Goal: Task Accomplishment & Management: Manage account settings

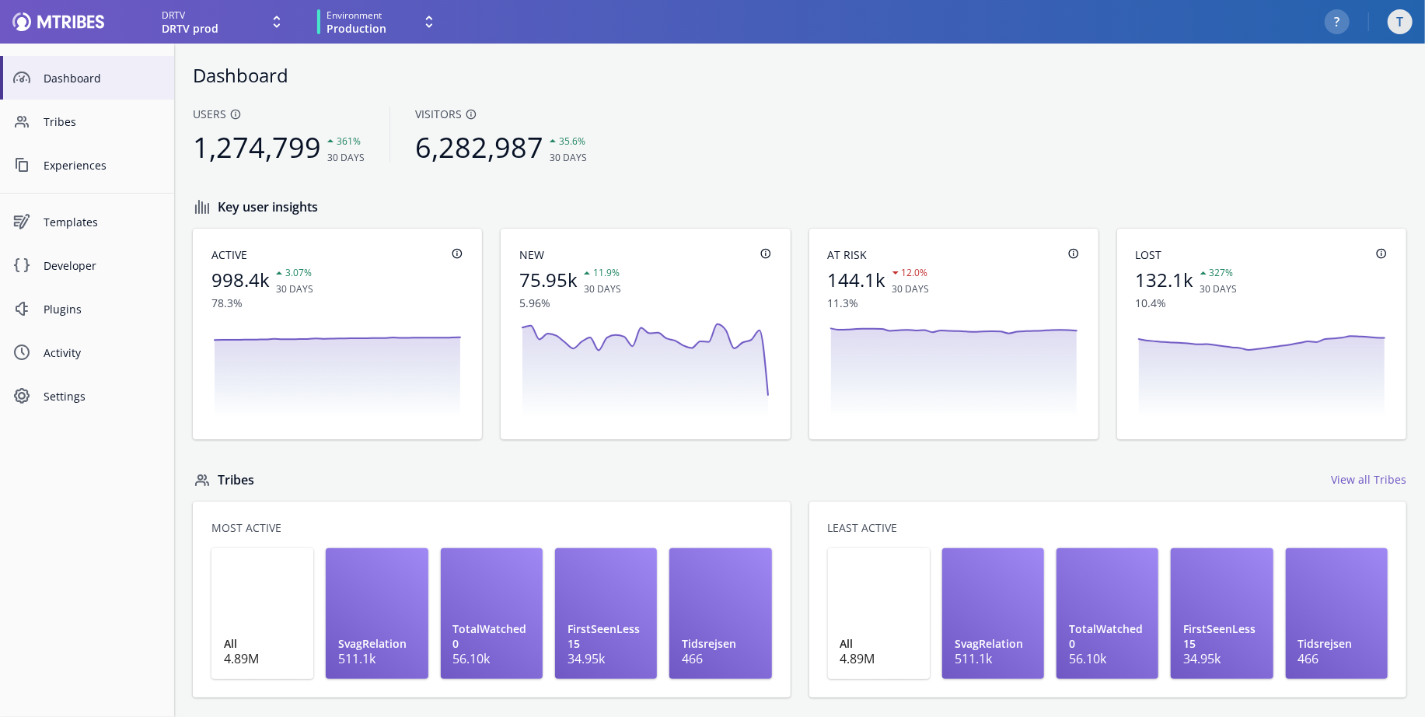
click at [1391, 12] on div "T" at bounding box center [1400, 21] width 25 height 25
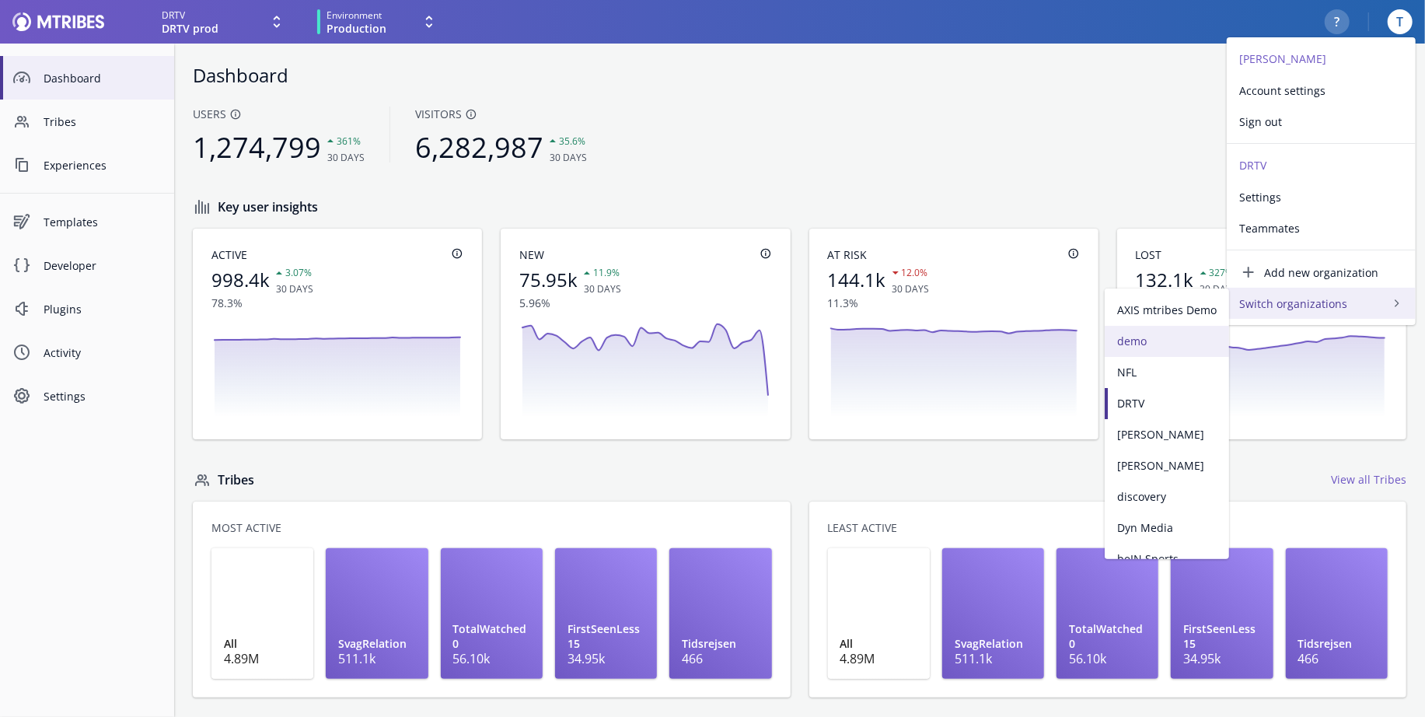
click at [1152, 343] on span "demo" at bounding box center [1166, 341] width 99 height 16
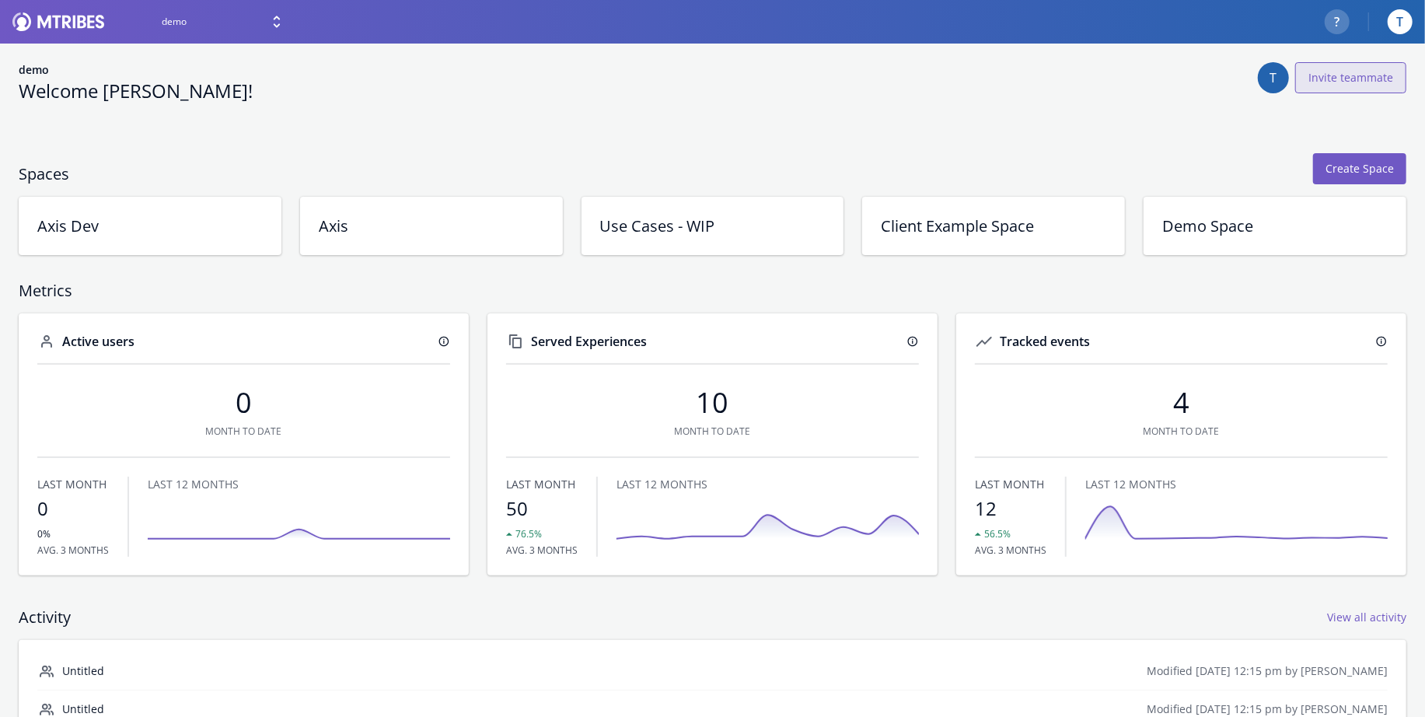
click at [1363, 82] on button "Invite teammate" at bounding box center [1350, 77] width 111 height 31
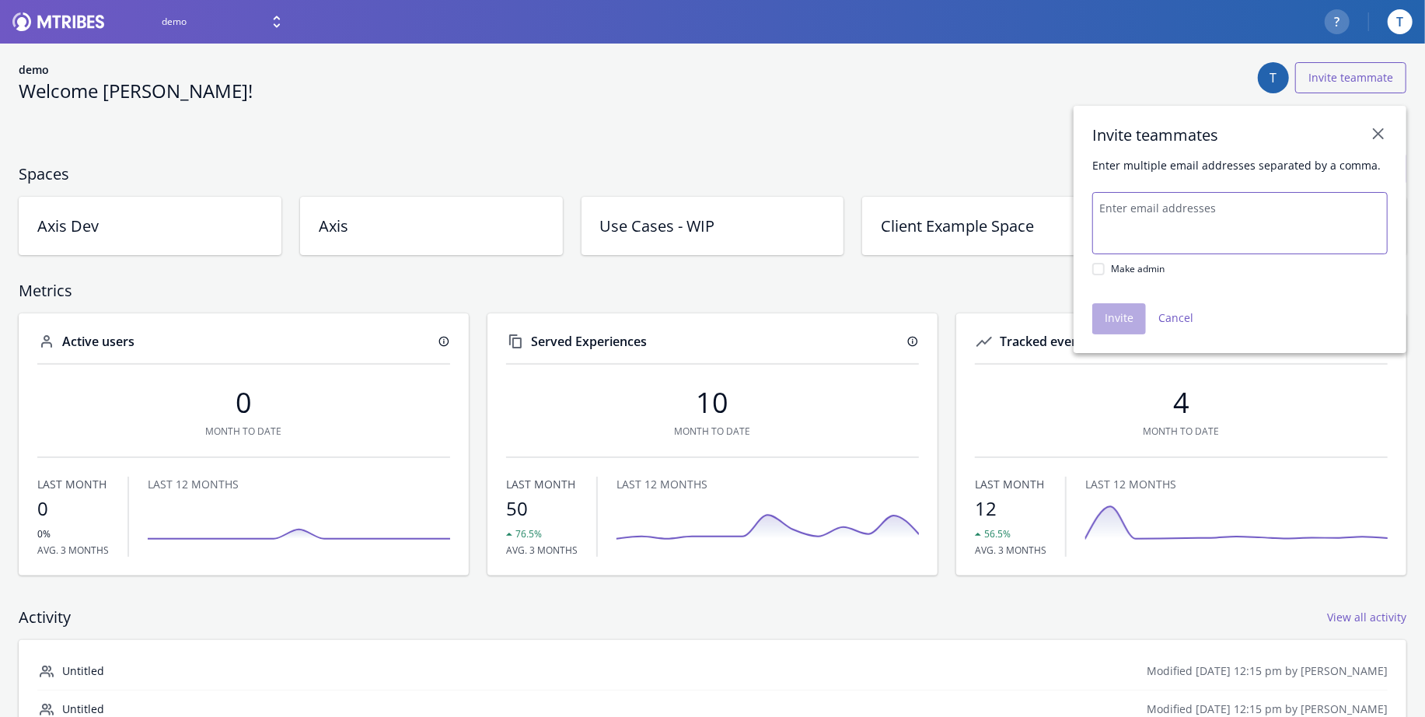
click at [1224, 236] on textarea "Email addresses" at bounding box center [1239, 223] width 295 height 62
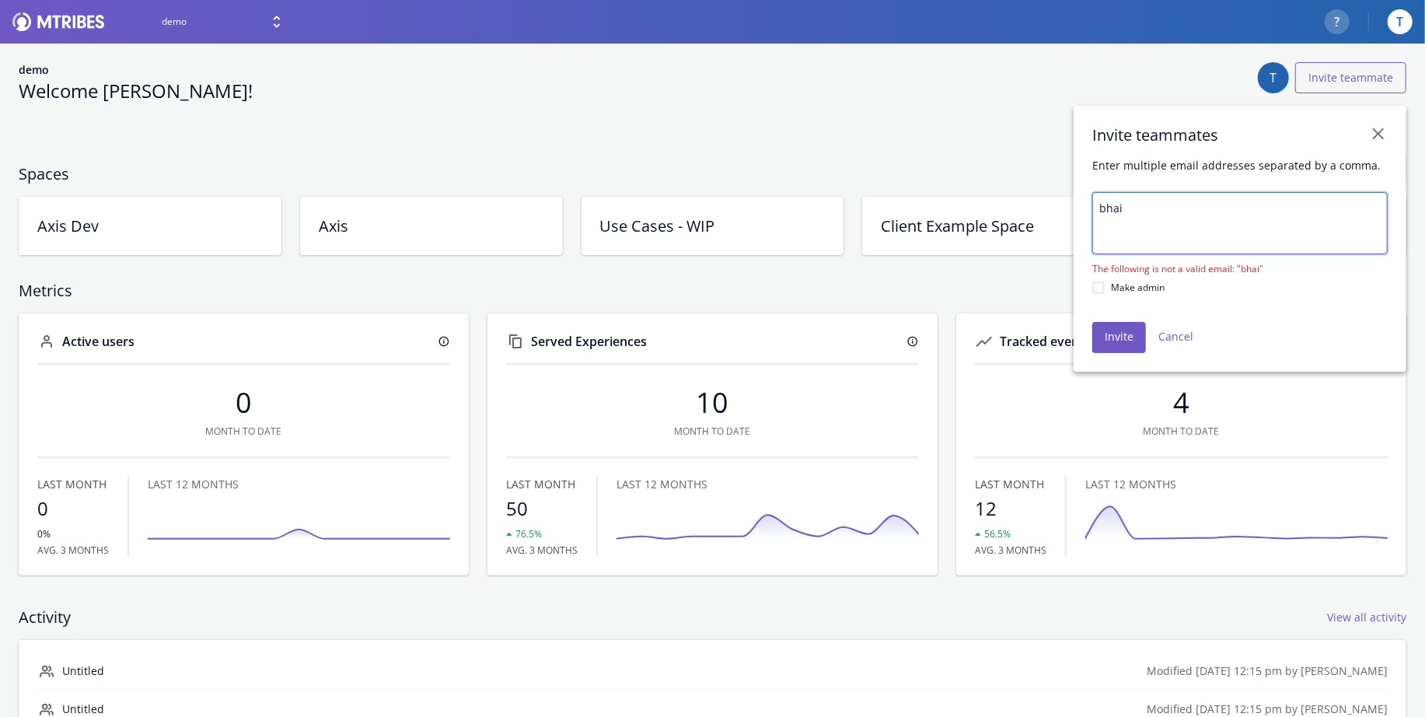
click at [1140, 227] on textarea "bhai" at bounding box center [1239, 223] width 295 height 62
paste textarea "[PERSON_NAME][EMAIL_ADDRESS][PERSON_NAME][DOMAIN_NAME]"
type textarea "[PERSON_NAME][EMAIL_ADDRESS][PERSON_NAME][DOMAIN_NAME]"
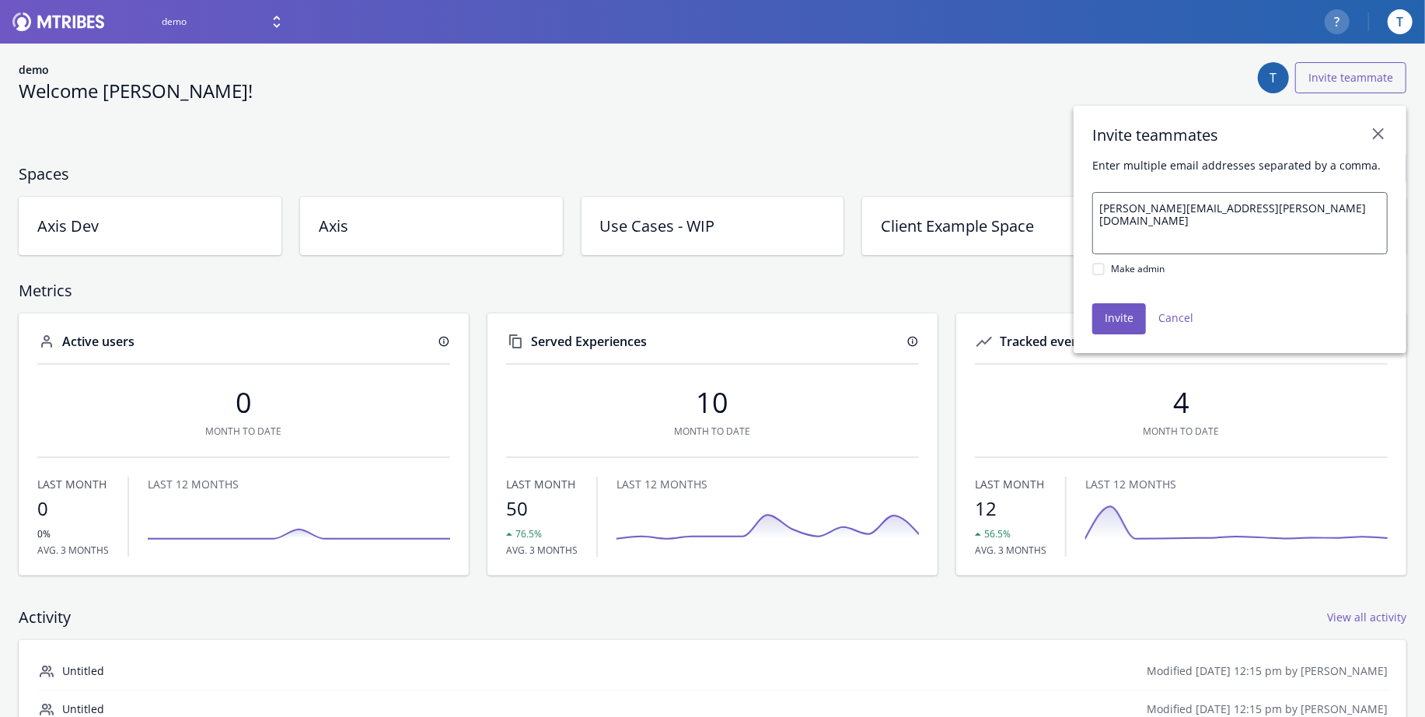
click at [1121, 298] on article "Invite teammates Close invite panel Enter multiple email addresses separated by…" at bounding box center [1239, 229] width 333 height 247
click at [1101, 273] on icon "Tick Symbol" at bounding box center [1098, 269] width 8 height 8
click at [1092, 274] on input "Make admin" at bounding box center [1092, 269] width 0 height 10
click at [1113, 328] on button "Invite" at bounding box center [1119, 318] width 54 height 31
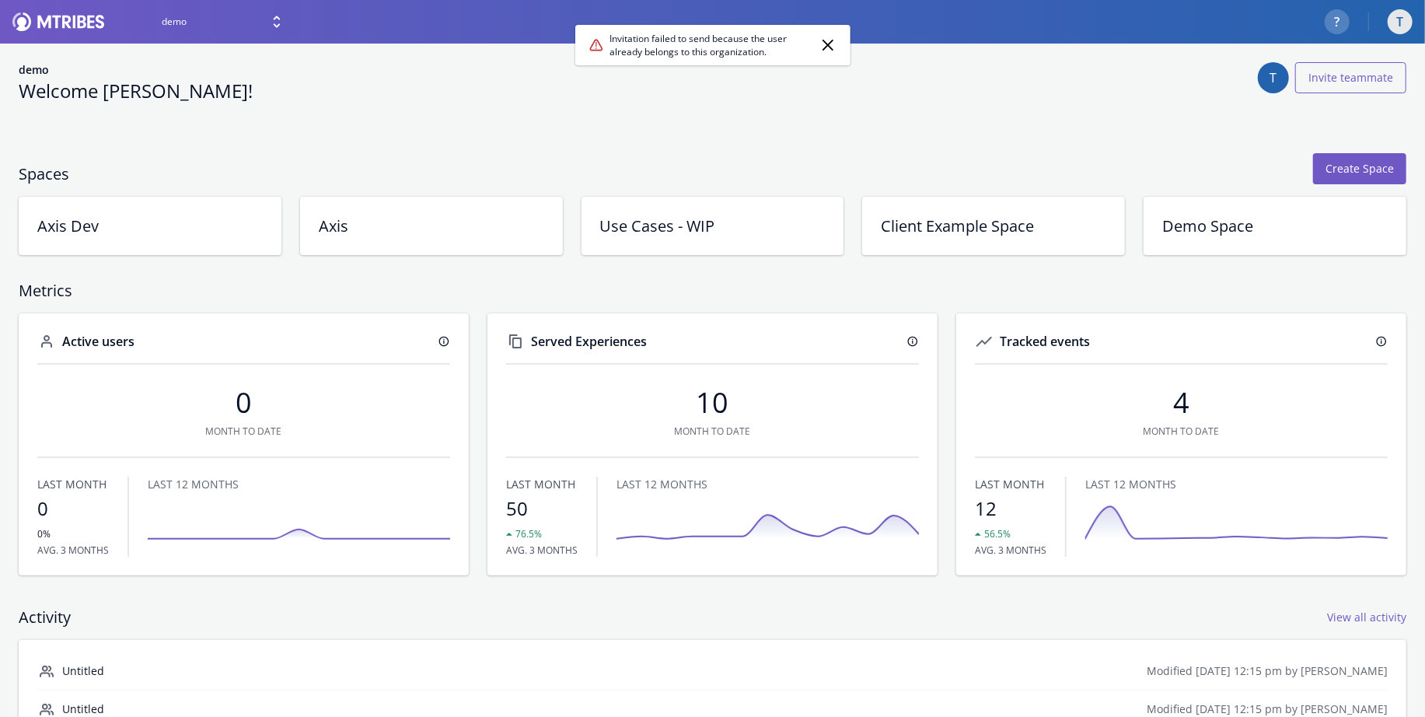
click at [1399, 32] on div "T" at bounding box center [1400, 21] width 25 height 25
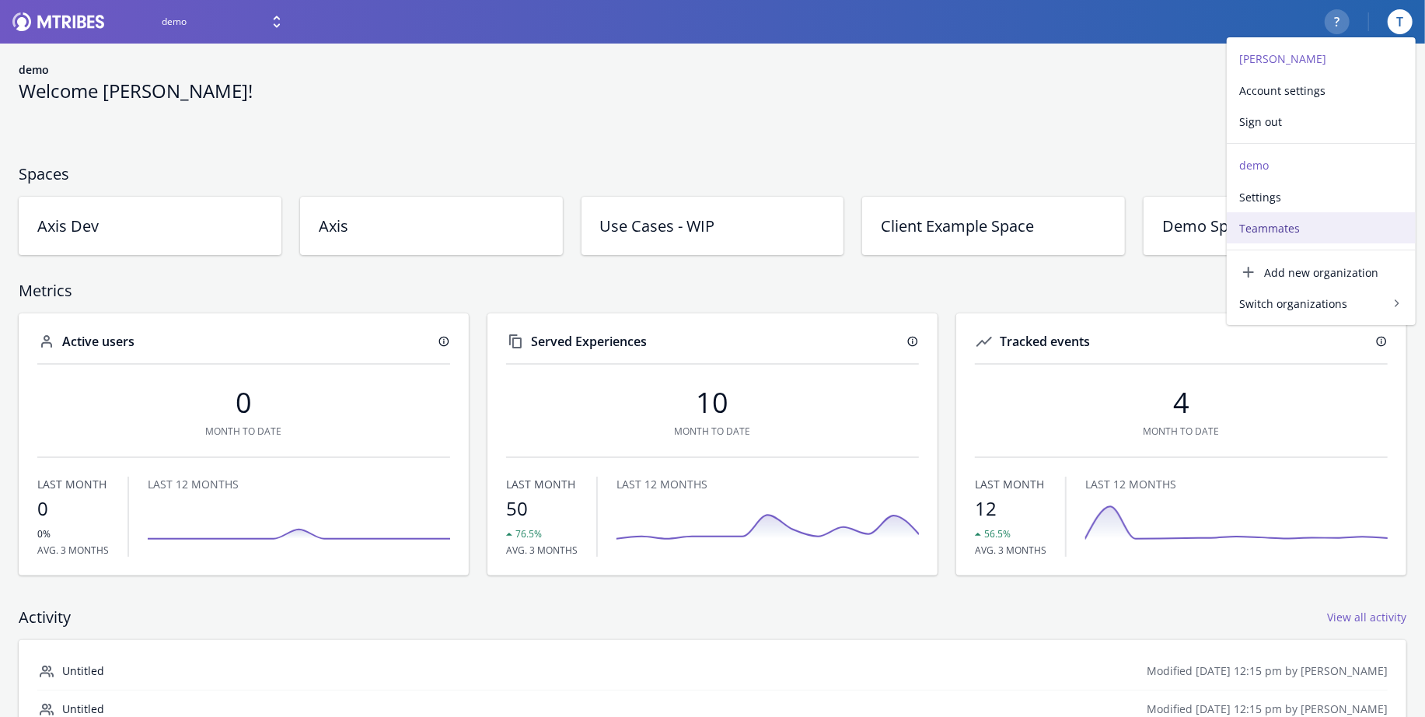
click at [1301, 225] on span "Teammates" at bounding box center [1321, 228] width 164 height 16
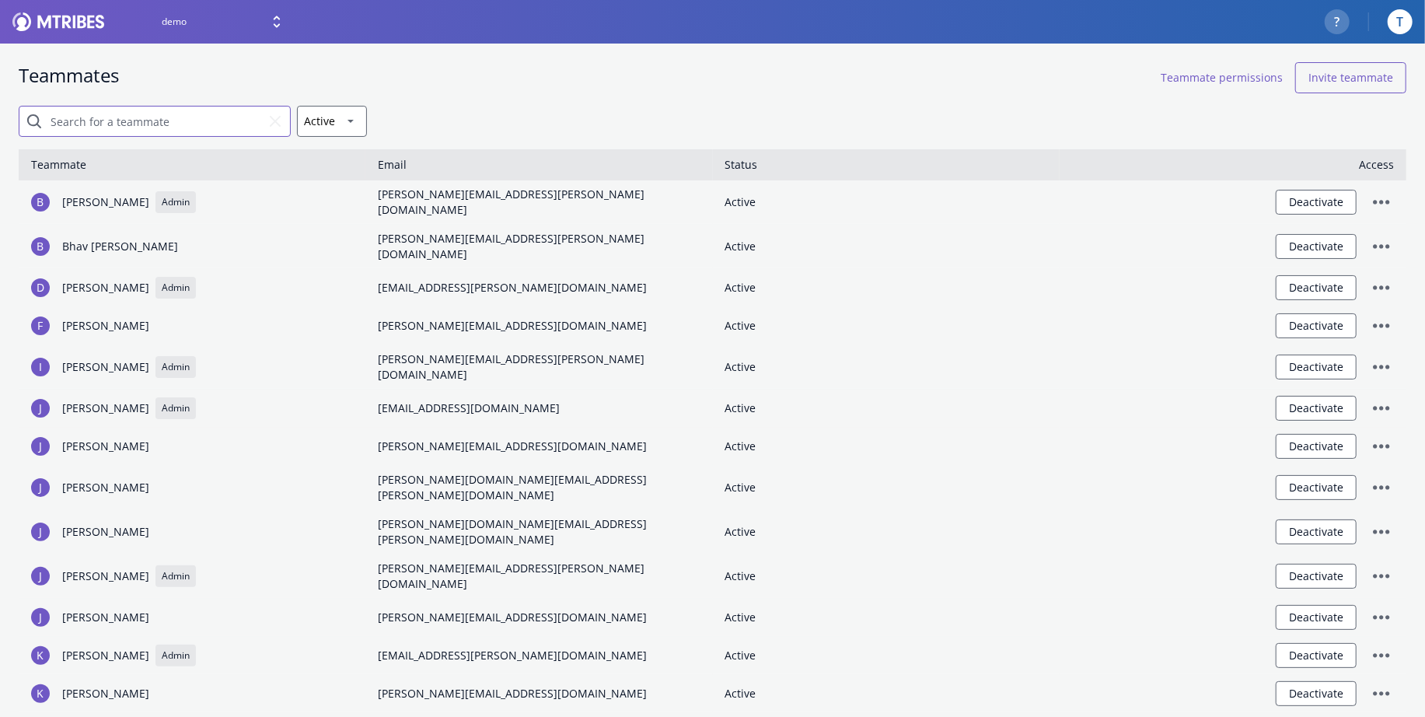
click at [209, 115] on input "search" at bounding box center [155, 121] width 272 height 31
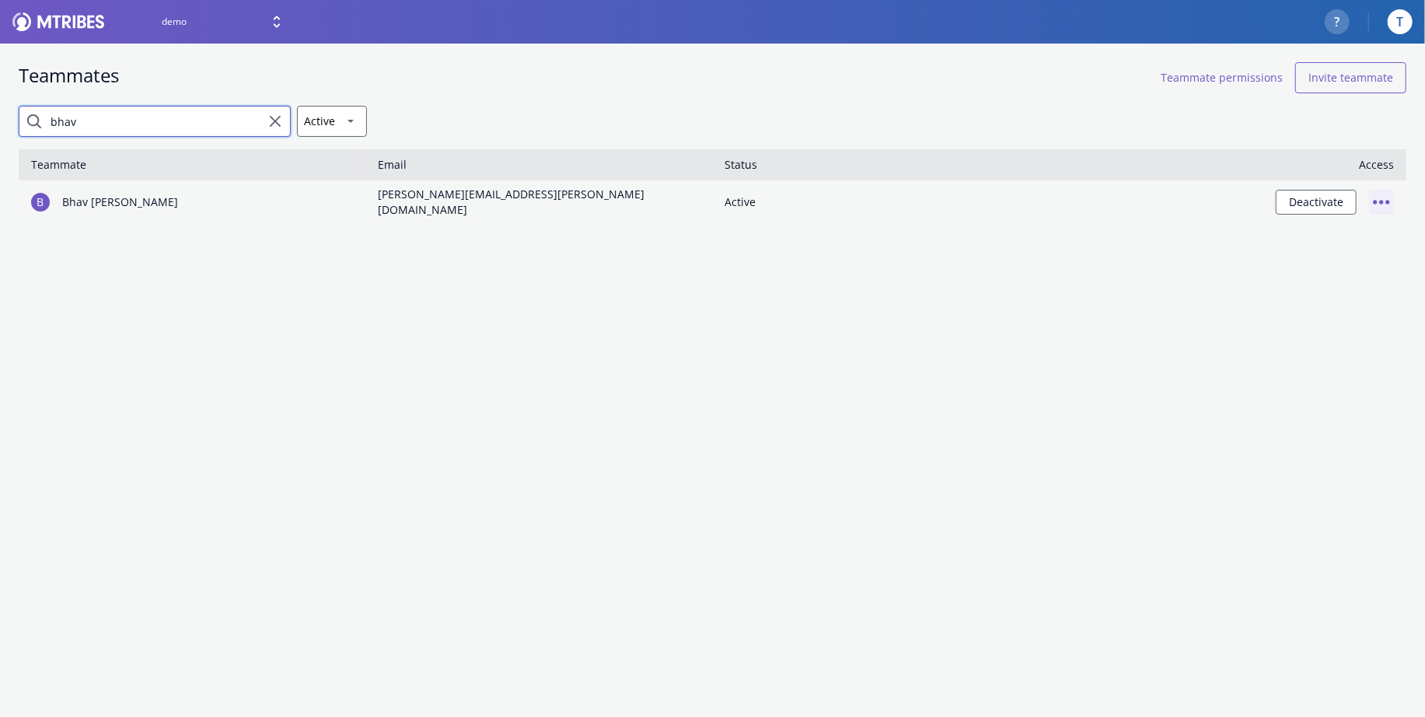
type input "bhav"
click at [1388, 200] on icon "Three Dots Symbol" at bounding box center [1381, 202] width 16 height 4
click at [1357, 229] on span "Make admin" at bounding box center [1347, 233] width 68 height 16
click at [1398, 25] on div "T" at bounding box center [1400, 21] width 25 height 25
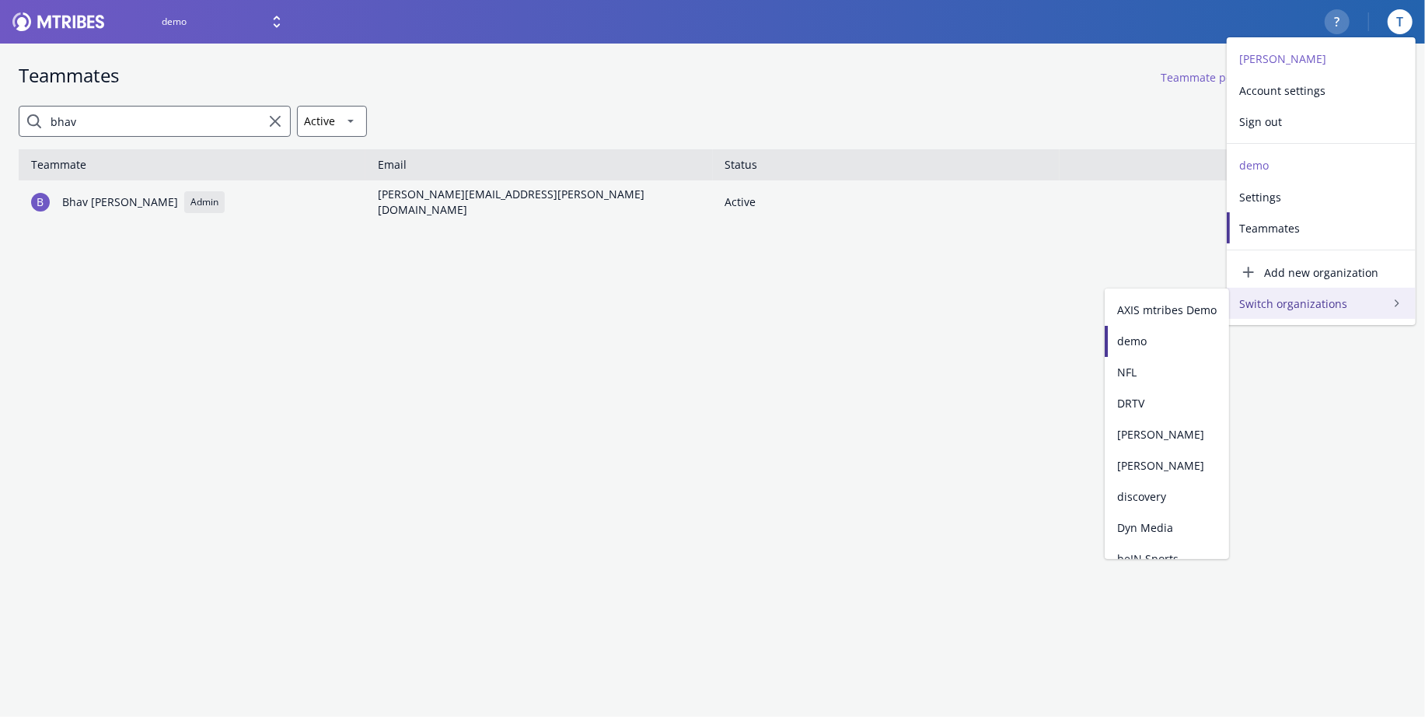
click at [1311, 315] on div "Switch organizations" at bounding box center [1321, 303] width 189 height 31
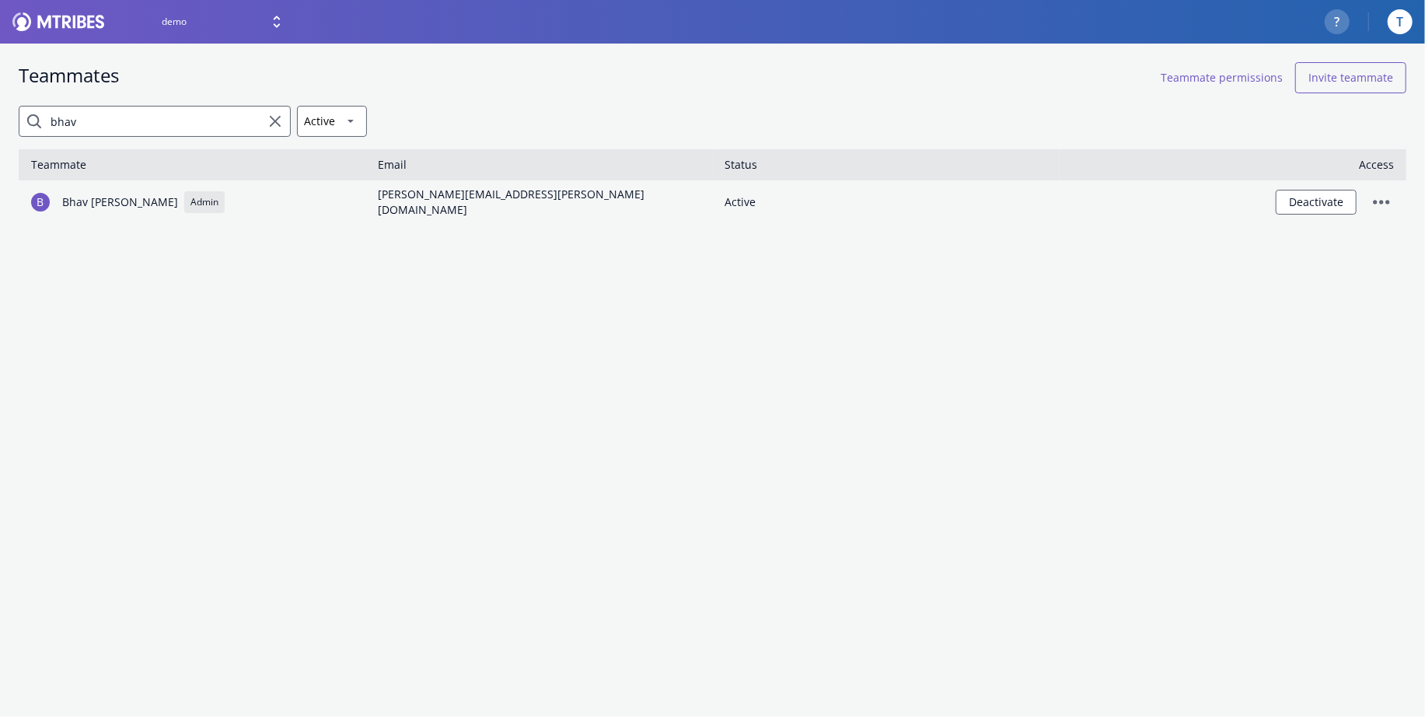
click at [1403, 39] on header "Select a space demo Help menu ? Profile menu T" at bounding box center [712, 22] width 1425 height 44
click at [1403, 31] on div "T" at bounding box center [1400, 21] width 25 height 25
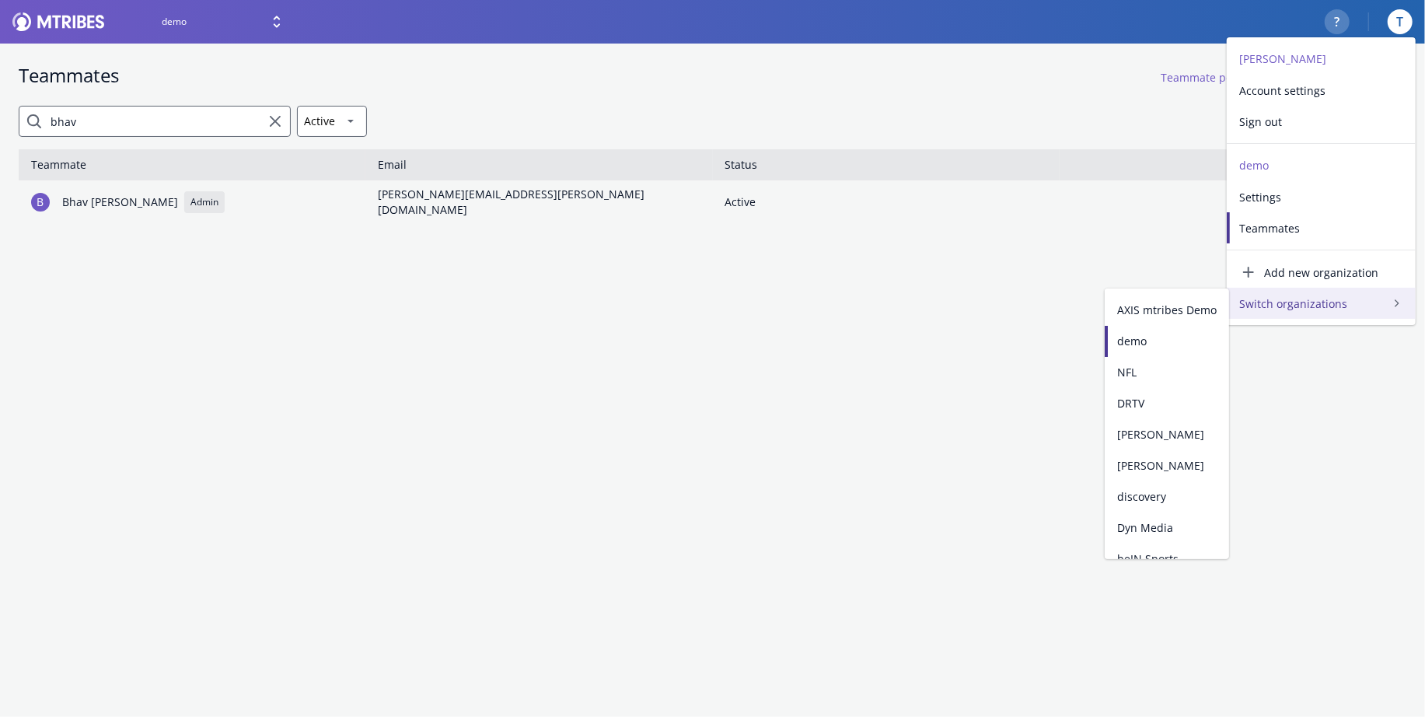
click at [1291, 311] on span "Switch organizations" at bounding box center [1311, 303] width 145 height 16
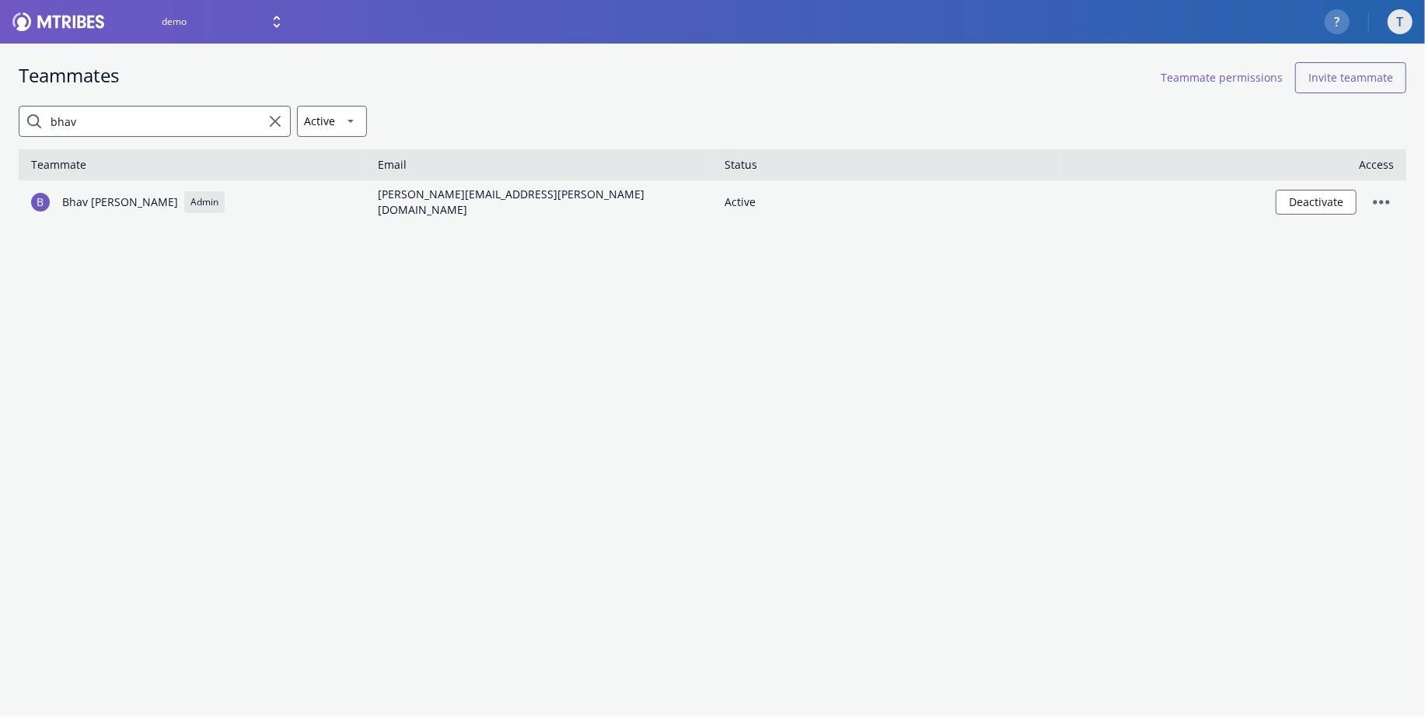
click at [1391, 28] on div "T" at bounding box center [1400, 21] width 25 height 25
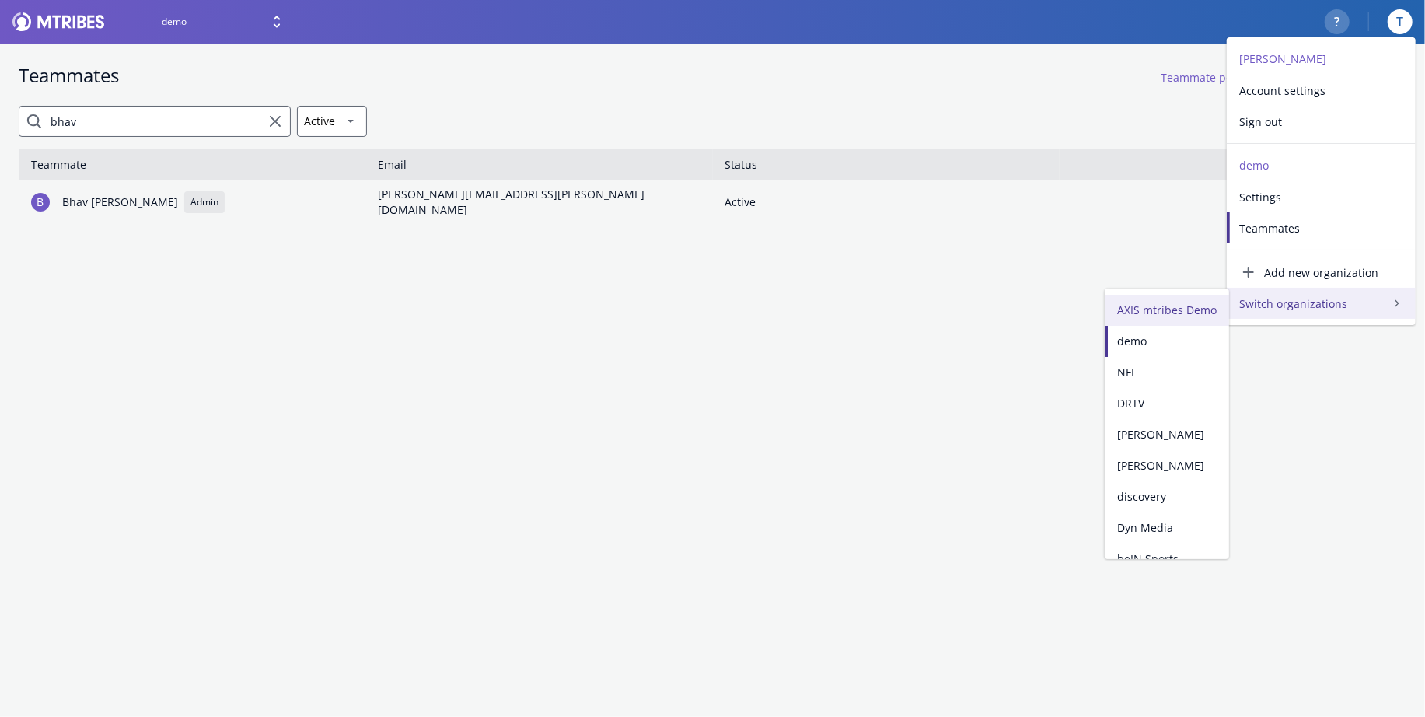
click at [1164, 309] on span "AXIS mtribes Demo" at bounding box center [1166, 310] width 99 height 16
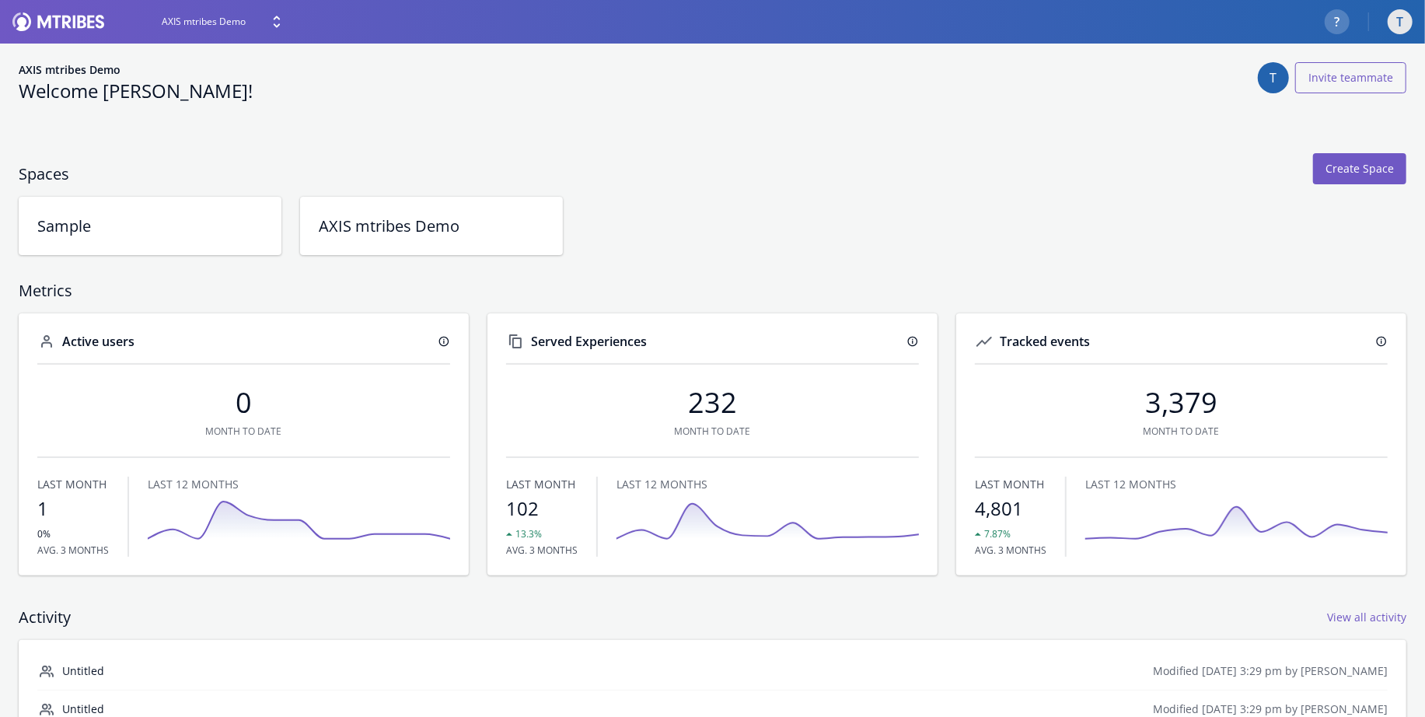
click at [1403, 26] on div "T" at bounding box center [1400, 21] width 25 height 25
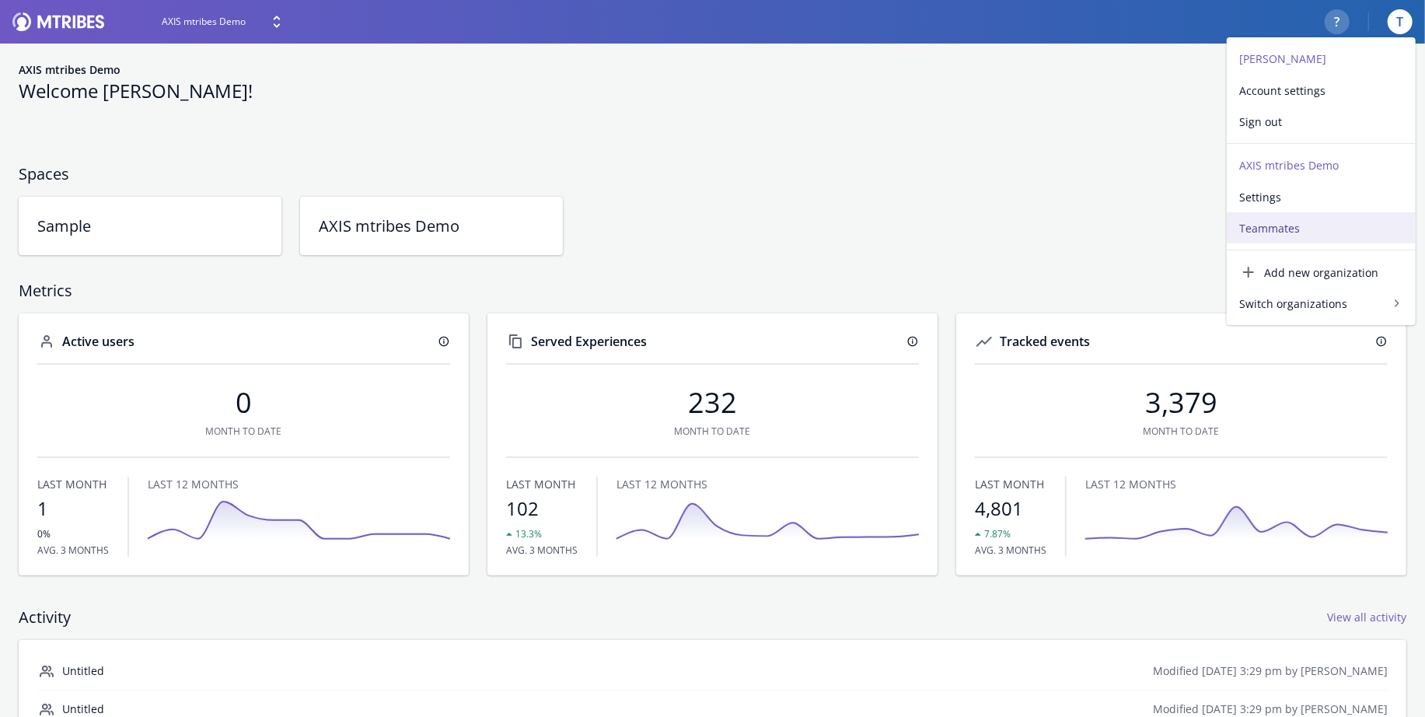
click at [1288, 215] on link "Teammates" at bounding box center [1321, 227] width 189 height 31
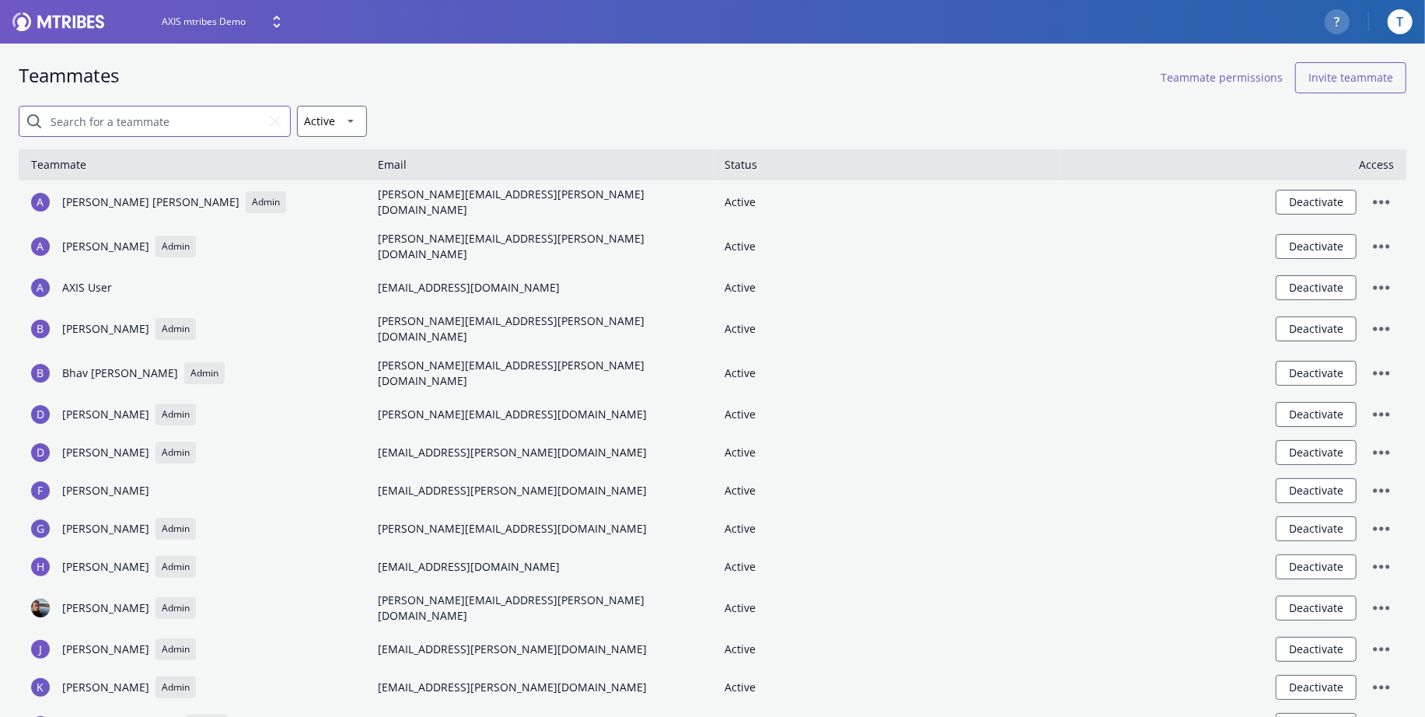
click at [187, 120] on input "search" at bounding box center [155, 121] width 272 height 31
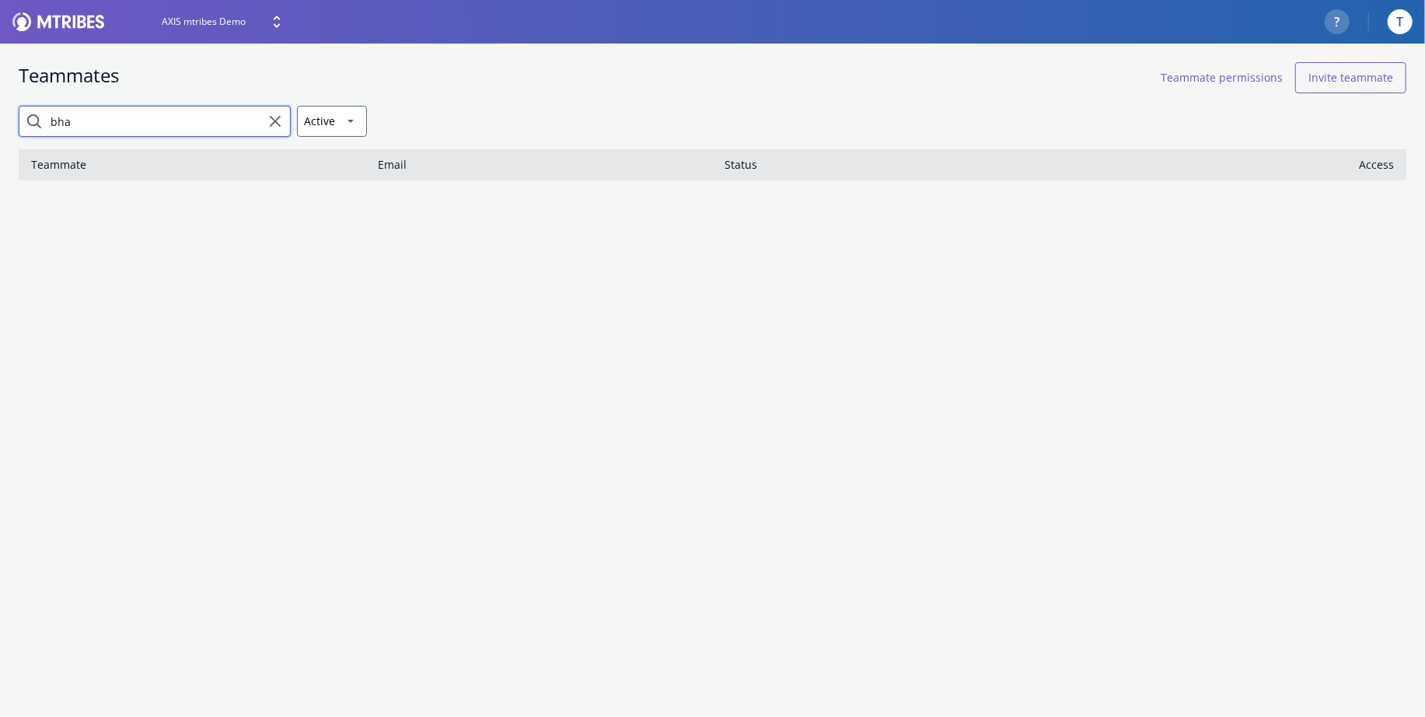
type input "bhav"
